Goal: Transaction & Acquisition: Purchase product/service

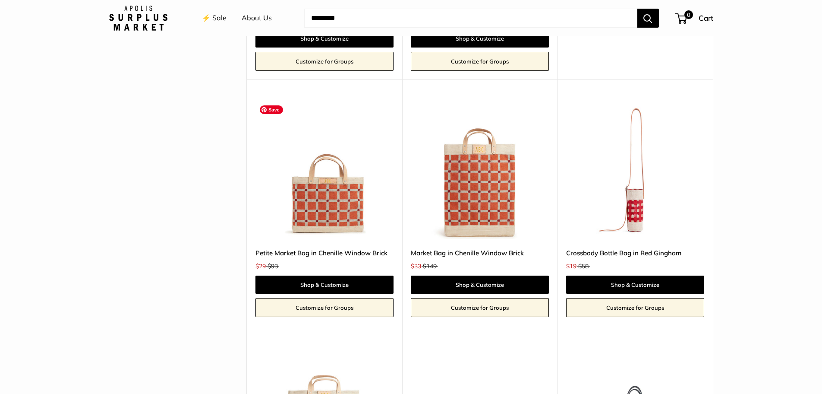
scroll to position [2072, 0]
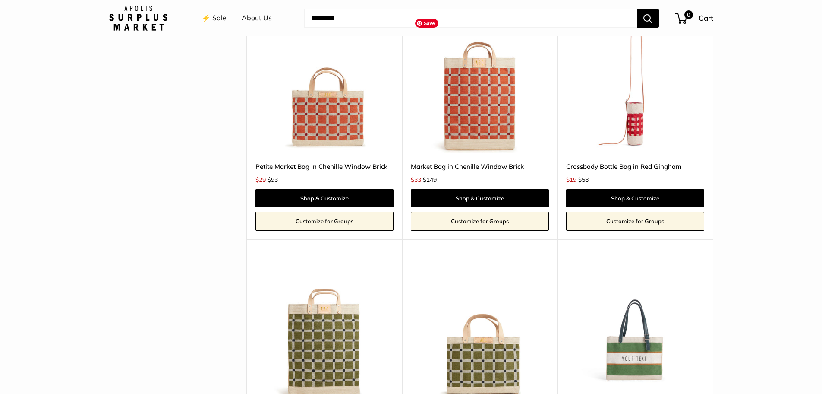
click at [0, 0] on img at bounding box center [0, 0] width 0 height 0
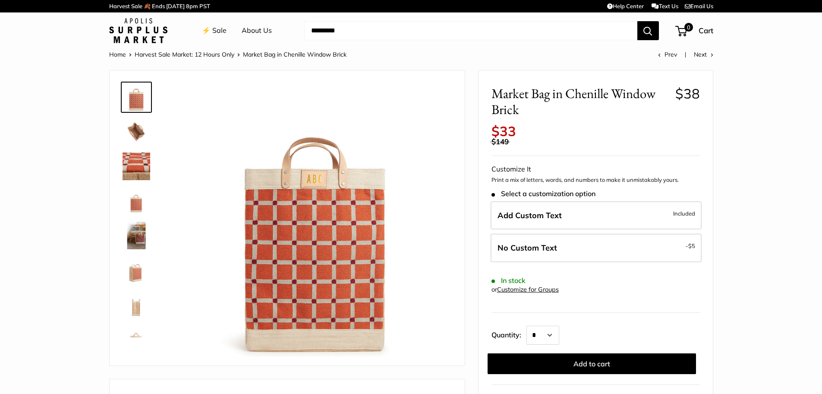
click at [135, 161] on img at bounding box center [137, 166] width 28 height 28
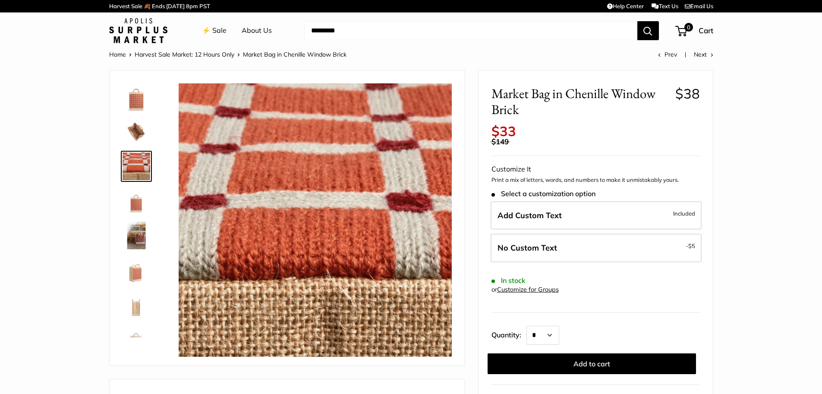
click at [141, 220] on link at bounding box center [136, 235] width 31 height 31
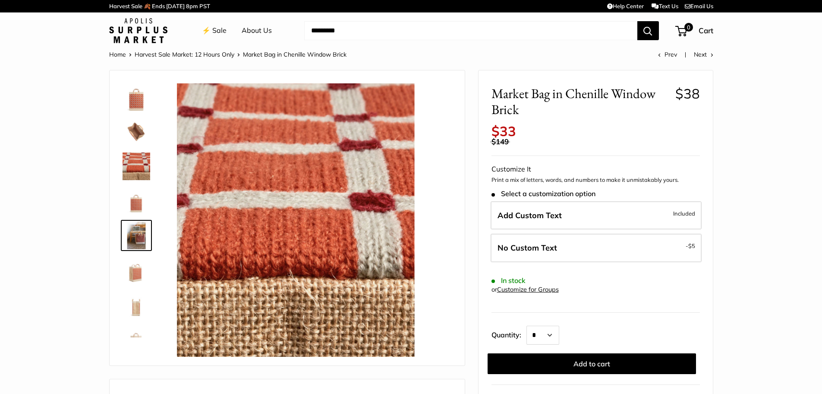
scroll to position [27, 0]
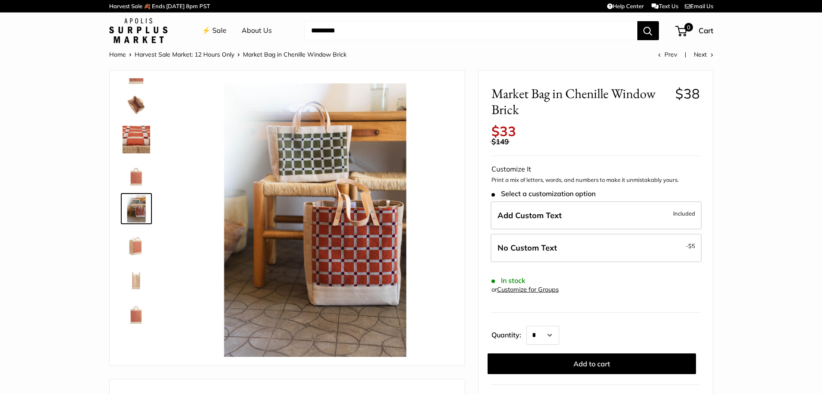
click at [136, 248] on img at bounding box center [137, 243] width 28 height 28
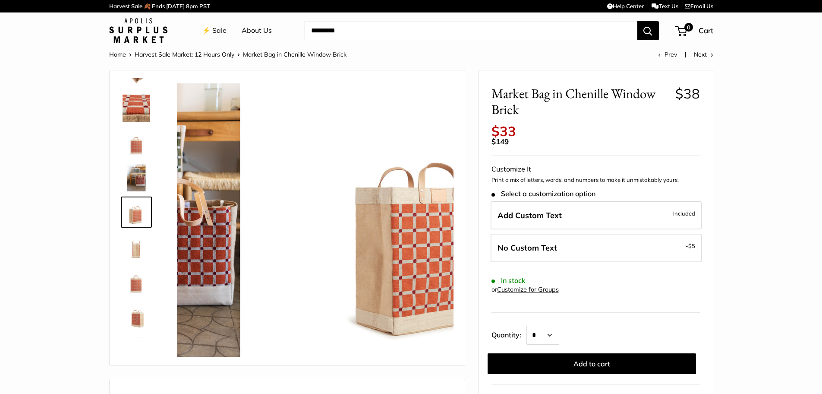
scroll to position [61, 0]
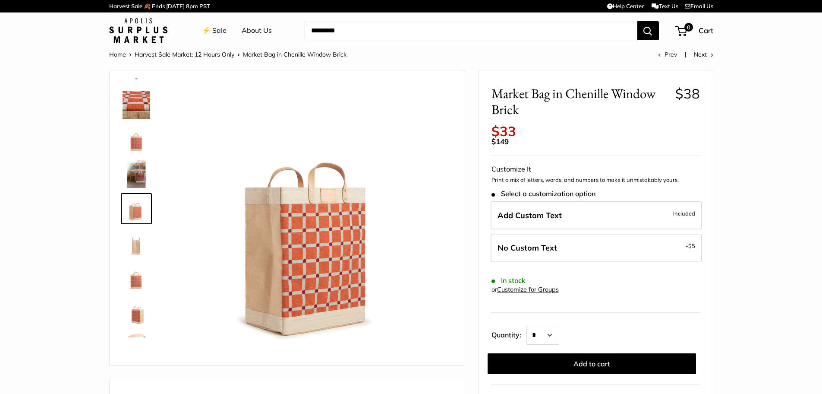
click at [136, 284] on img at bounding box center [137, 278] width 28 height 28
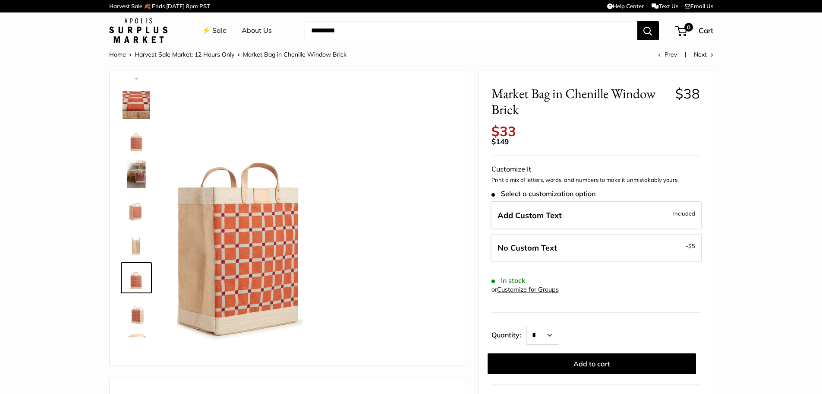
scroll to position [90, 0]
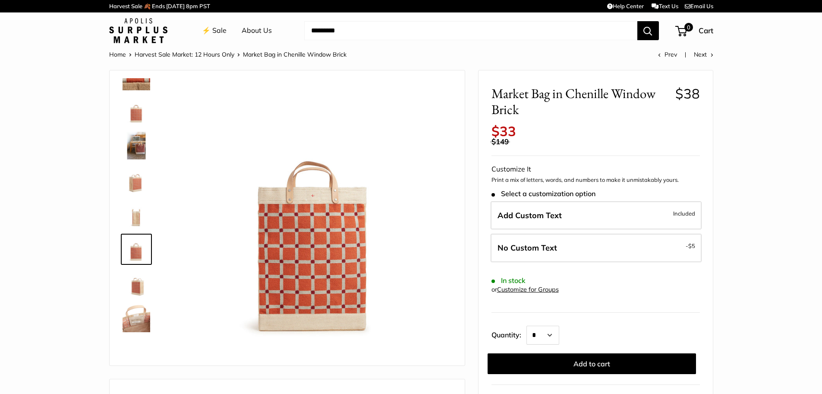
click at [139, 287] on img at bounding box center [137, 284] width 28 height 28
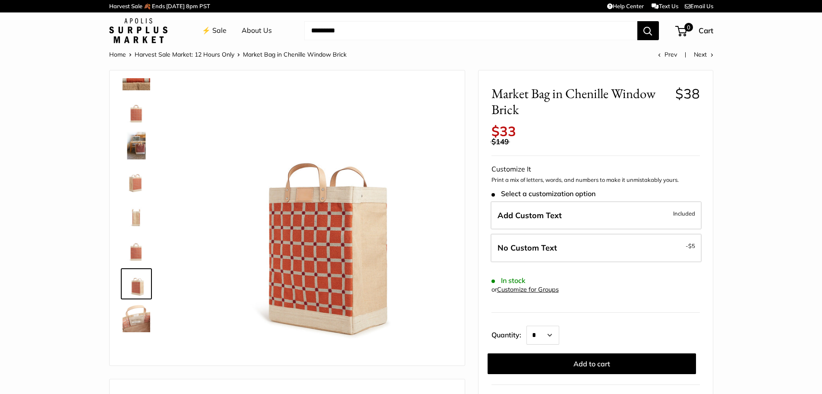
click at [139, 316] on img at bounding box center [137, 318] width 28 height 28
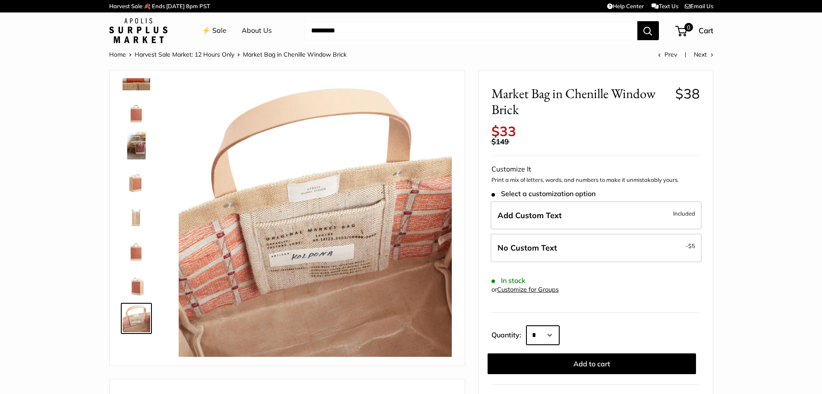
click at [555, 332] on select "* * * * * * * * * *** *** *** *** *** *** *** *** *** *** *** *** *** *** *** *…" at bounding box center [543, 334] width 33 height 19
select select "*"
click at [527, 325] on select "* * * * * * * * * *** *** *** *** *** *** *** *** *** *** *** *** *** *** *** *…" at bounding box center [543, 334] width 33 height 19
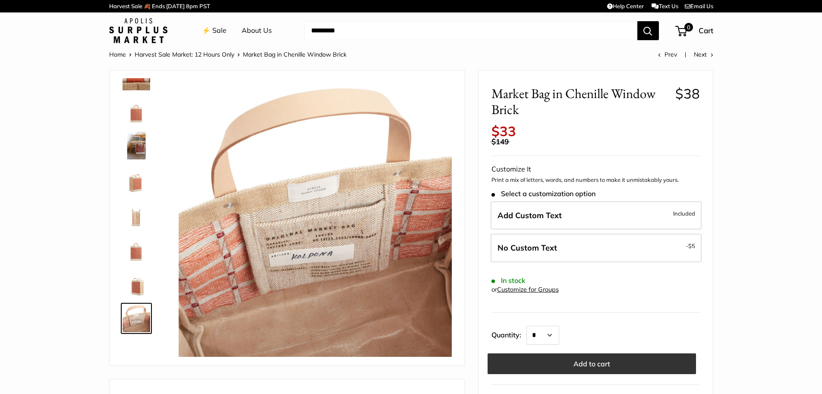
click at [566, 363] on button "Add to cart" at bounding box center [592, 363] width 209 height 21
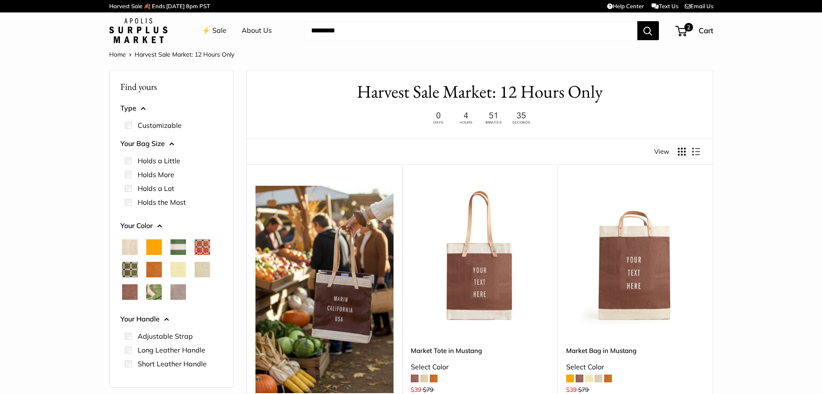
scroll to position [130, 0]
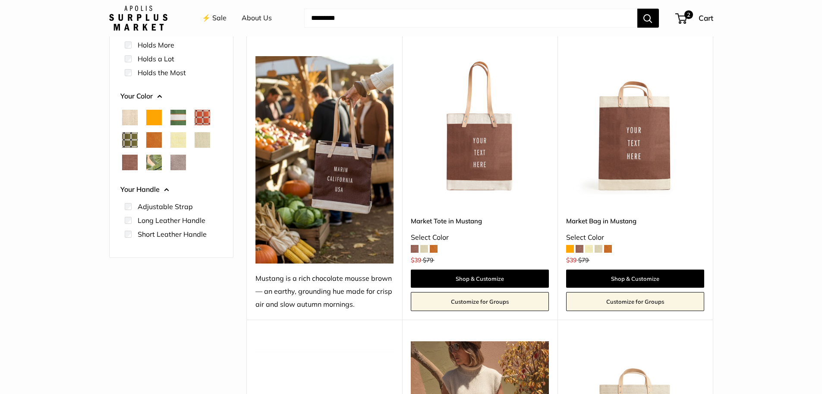
click at [436, 245] on span at bounding box center [434, 249] width 8 height 8
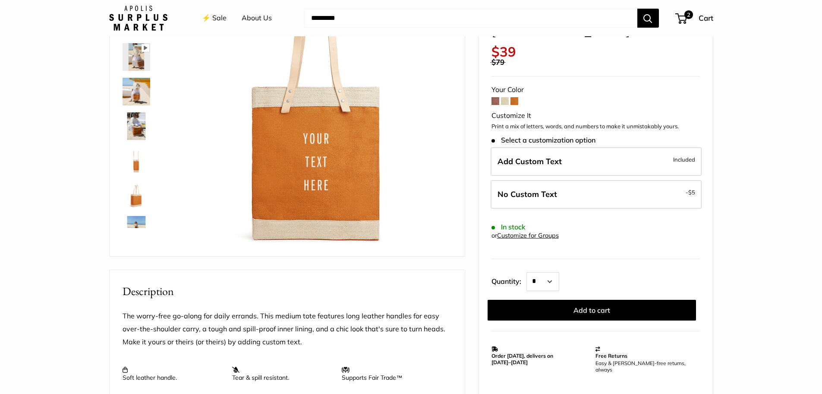
scroll to position [130, 0]
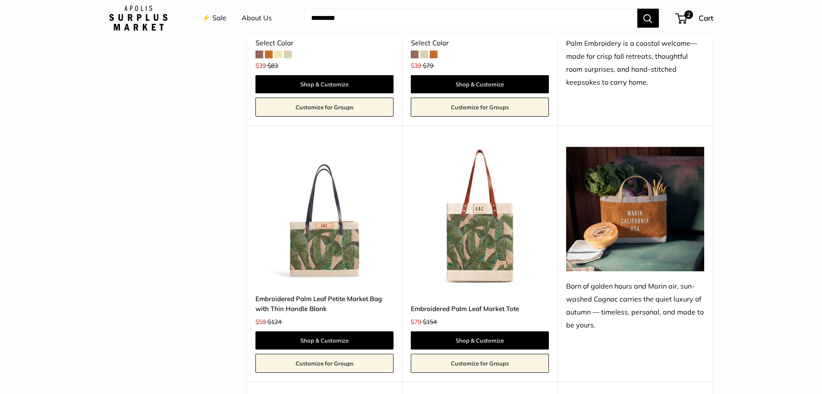
scroll to position [734, 0]
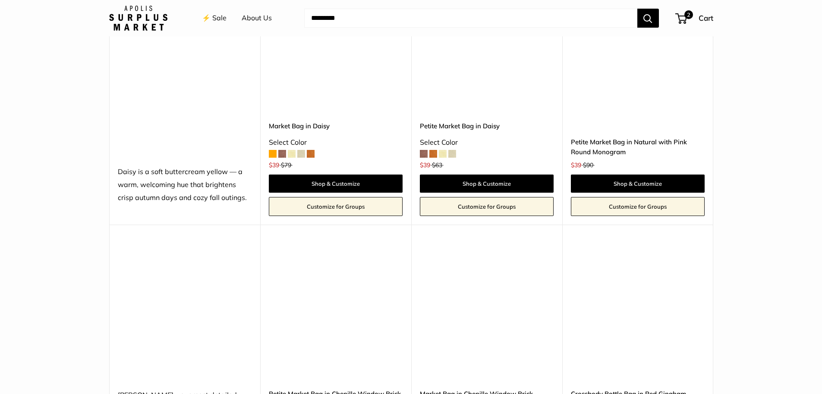
scroll to position [1727, 0]
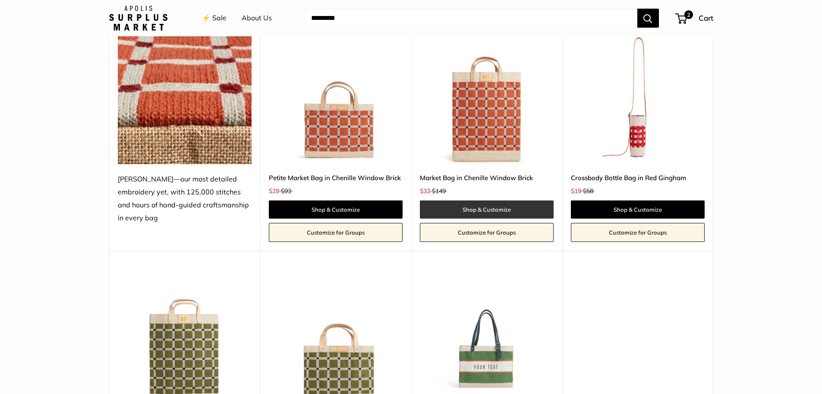
click at [498, 212] on link "Shop & Customize" at bounding box center [487, 209] width 134 height 18
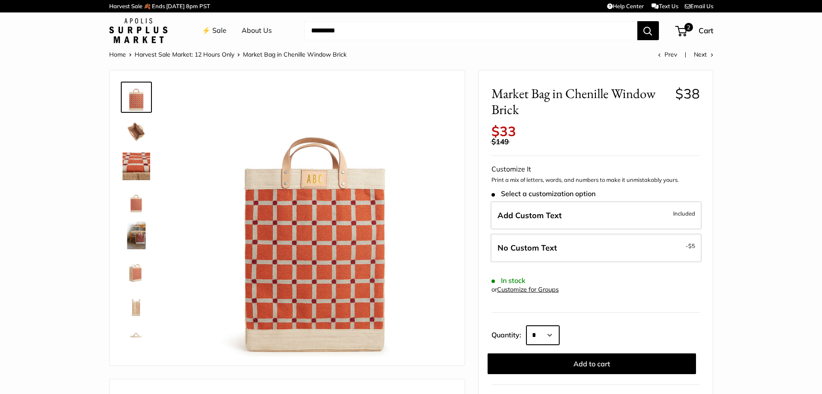
click at [553, 335] on select "* * * * * * * * * *** *** *** *** *** *** *** *** *** *** *** *** *** *** *** *…" at bounding box center [543, 334] width 33 height 19
select select "*"
click at [527, 325] on select "* * * * * * * * * *** *** *** *** *** *** *** *** *** *** *** *** *** *** *** *…" at bounding box center [543, 334] width 33 height 19
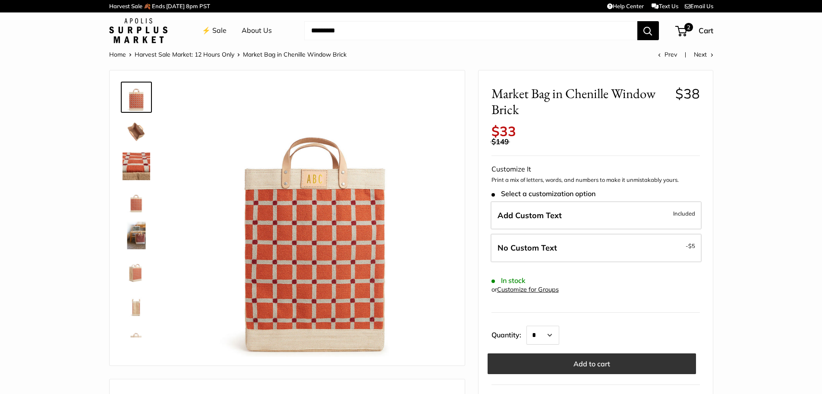
click at [585, 360] on button "Add to cart" at bounding box center [592, 363] width 209 height 21
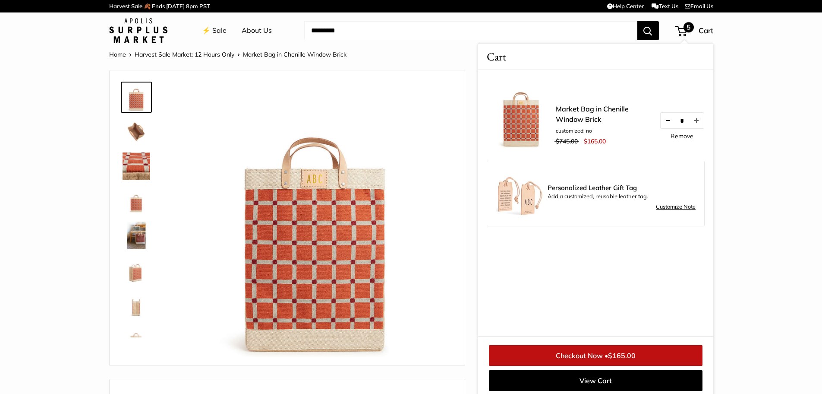
click at [667, 121] on button "Decrease quantity by 1" at bounding box center [667, 121] width 15 height 16
click at [667, 118] on button "Decrease quantity by 1" at bounding box center [667, 121] width 15 height 16
click at [676, 207] on link "Customize Note" at bounding box center [676, 207] width 40 height 10
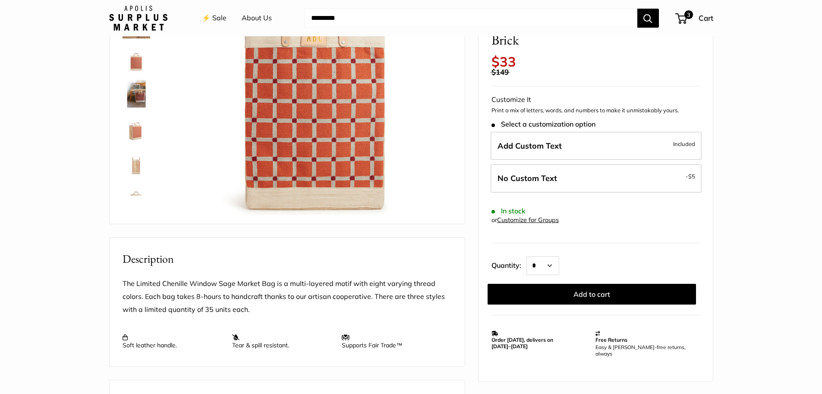
scroll to position [173, 0]
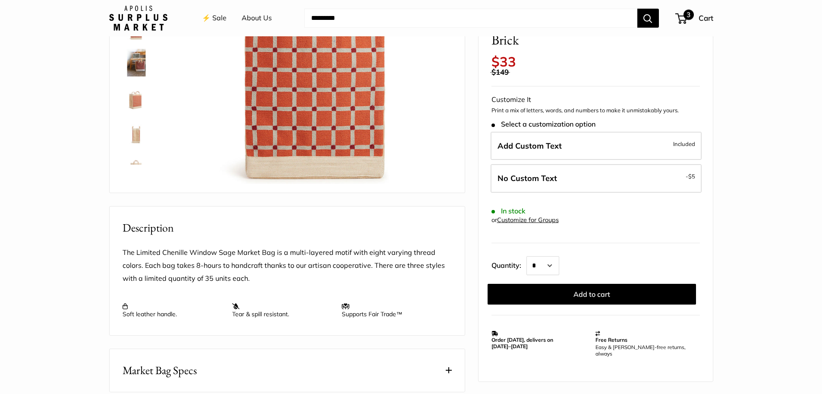
click at [705, 16] on span "Cart" at bounding box center [706, 17] width 15 height 9
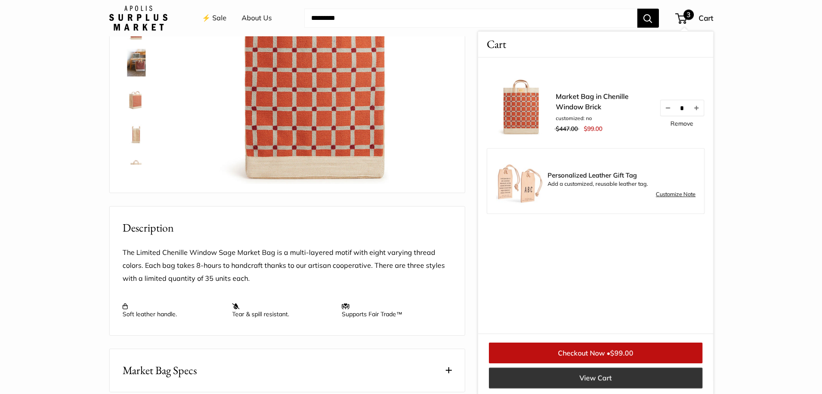
click at [597, 379] on link "View Cart" at bounding box center [596, 377] width 214 height 21
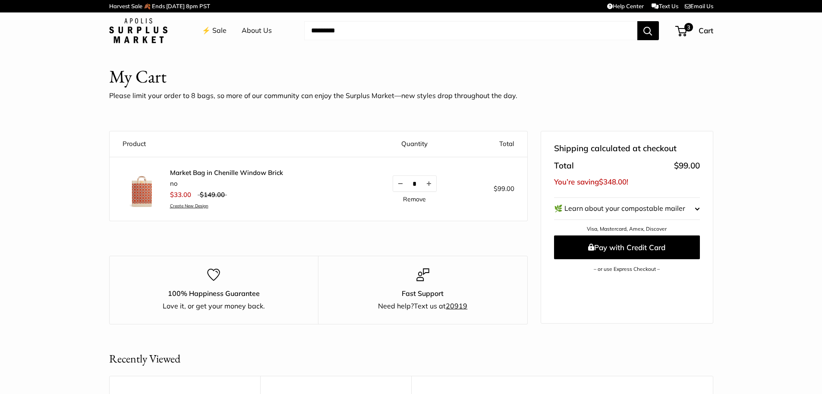
click at [556, 284] on shop-pay-wallet-button at bounding box center [555, 279] width 2 height 9
